Goal: Information Seeking & Learning: Learn about a topic

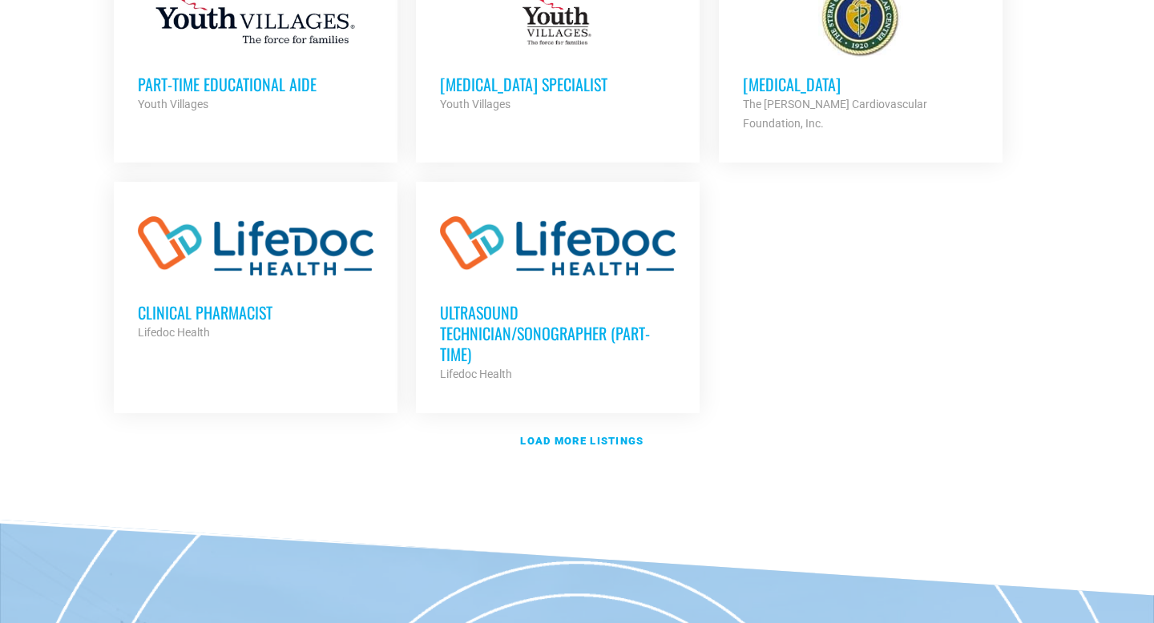
scroll to position [1910, 0]
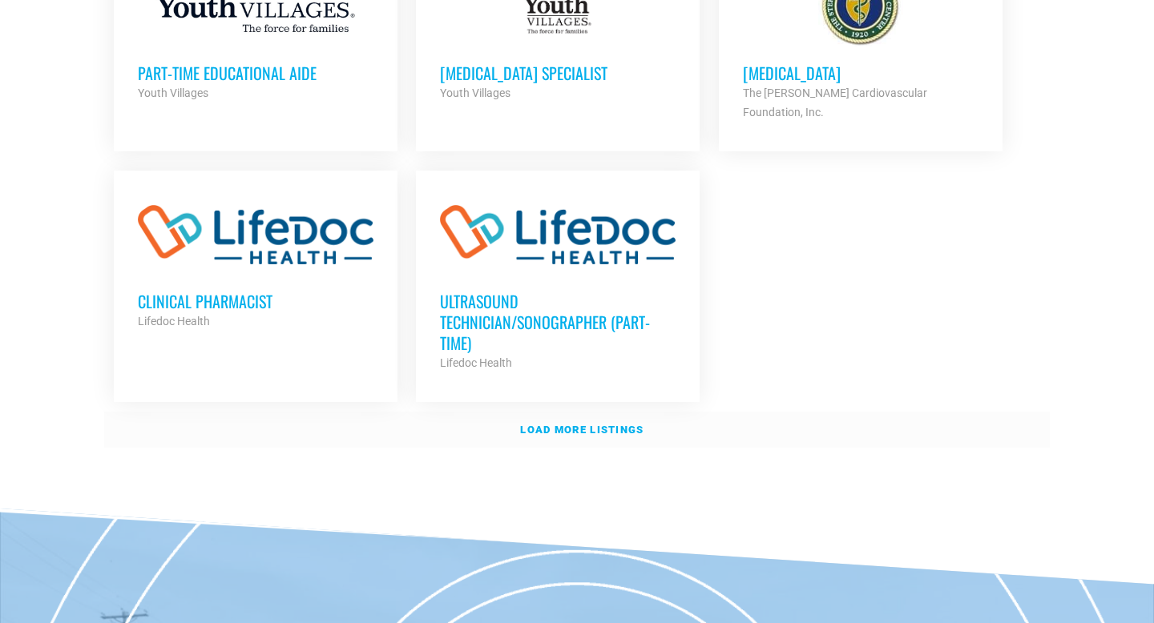
click at [571, 424] on strong "Load more listings" at bounding box center [581, 430] width 123 height 12
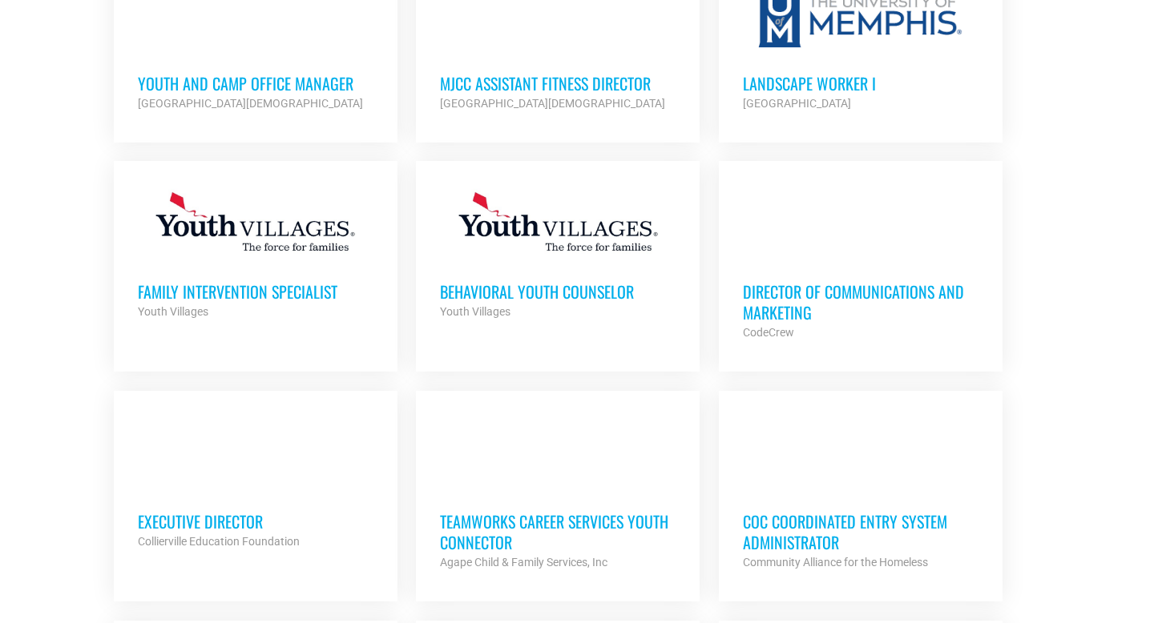
scroll to position [2639, 0]
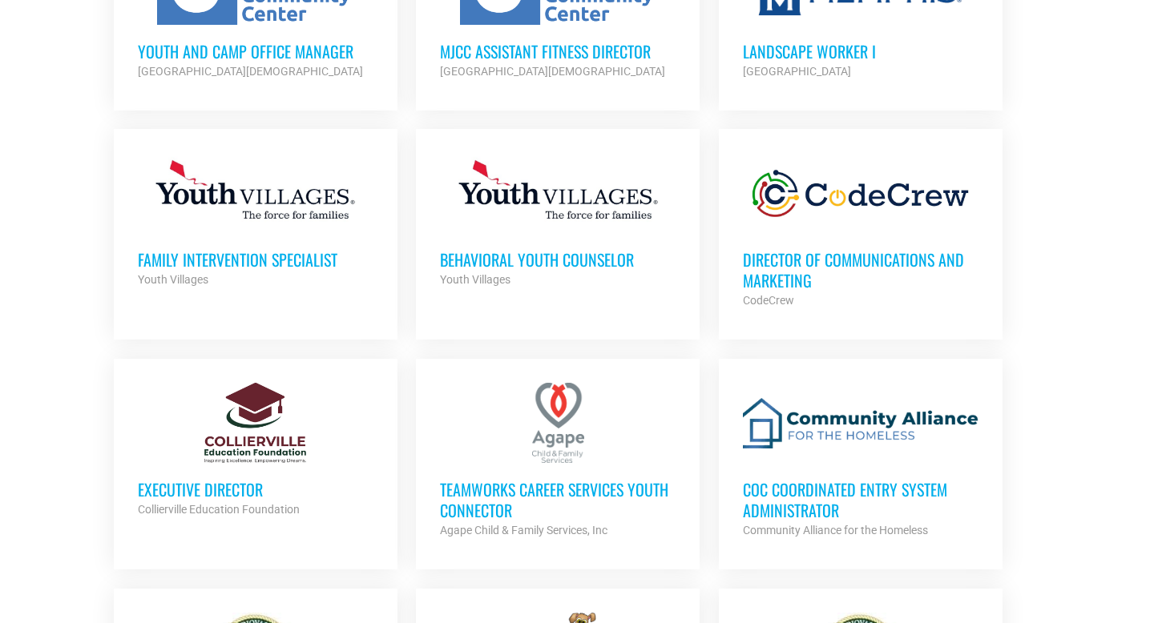
click at [232, 479] on h3 "Executive Director" at bounding box center [256, 489] width 236 height 21
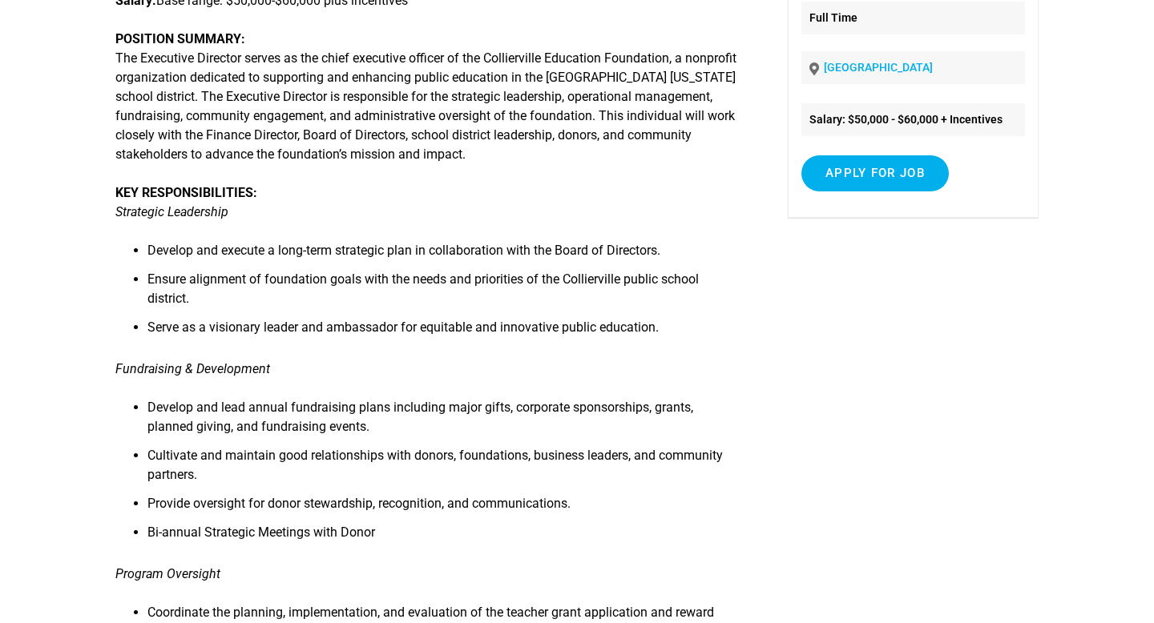
scroll to position [284, 0]
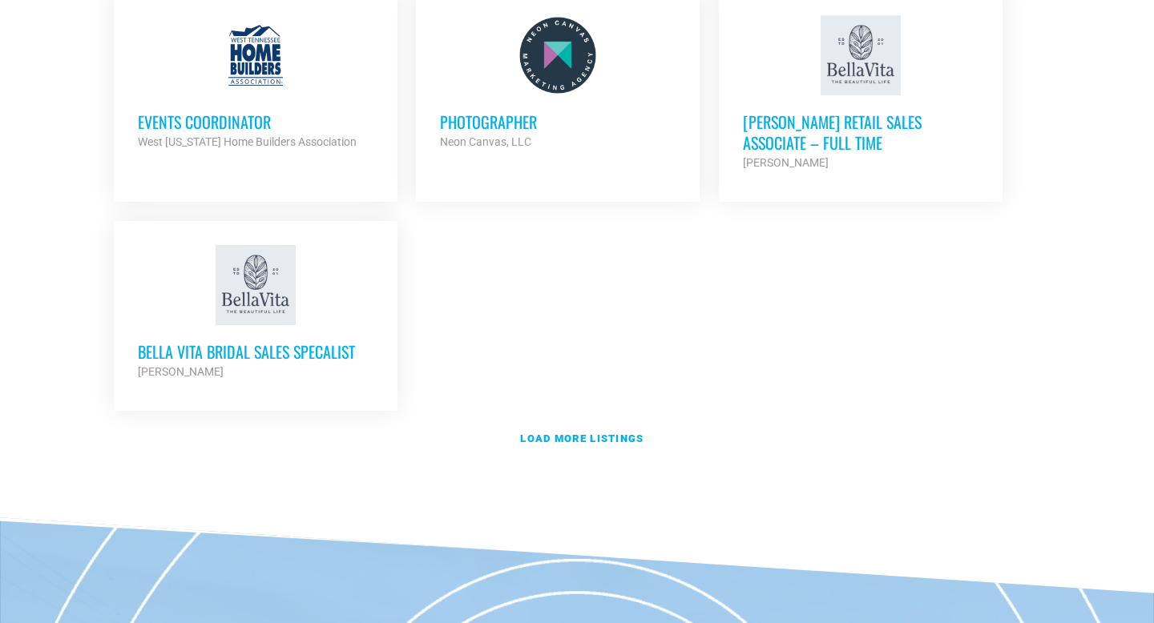
scroll to position [3515, 0]
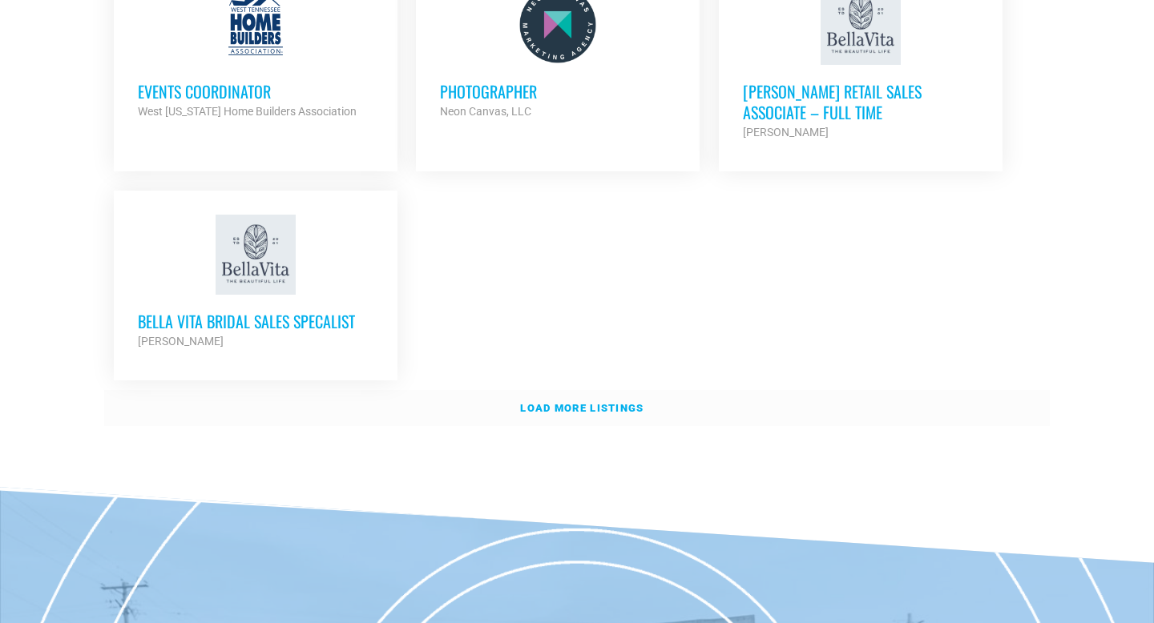
click at [571, 402] on strong "Load more listings" at bounding box center [581, 408] width 123 height 12
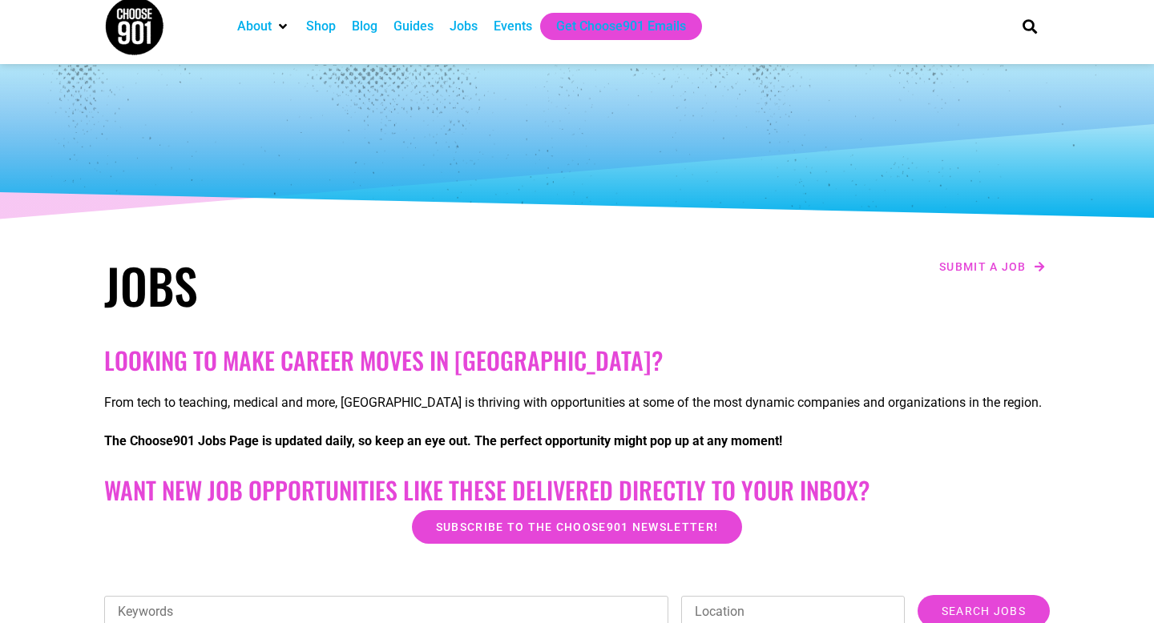
scroll to position [13, 0]
